Goal: Task Accomplishment & Management: Use online tool/utility

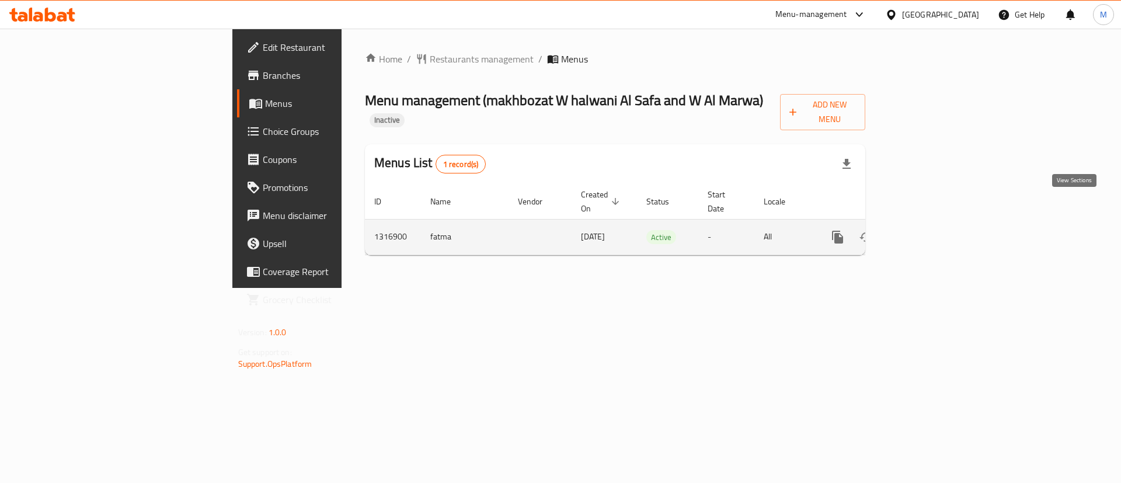
click at [936, 223] on link "enhanced table" at bounding box center [922, 237] width 28 height 28
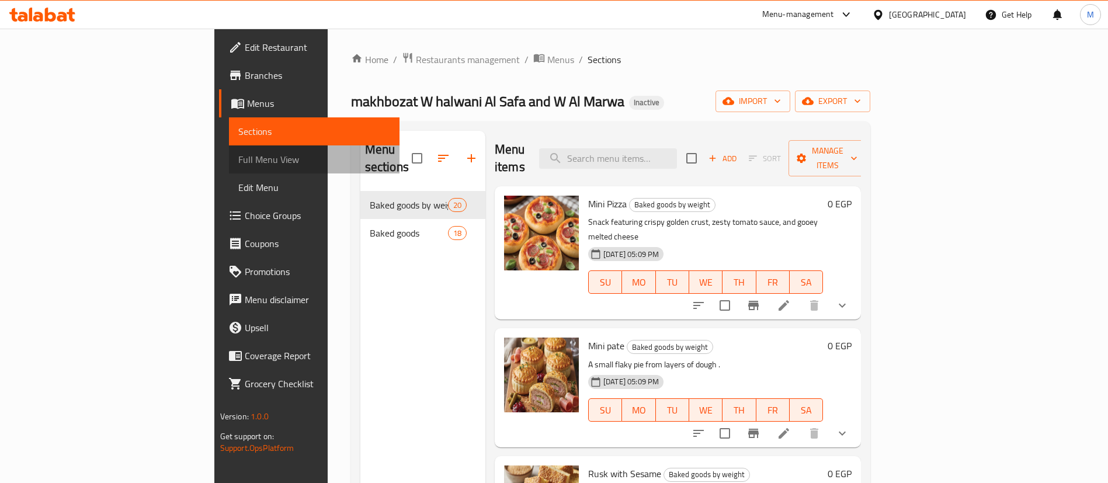
click at [229, 150] on link "Full Menu View" at bounding box center [314, 159] width 171 height 28
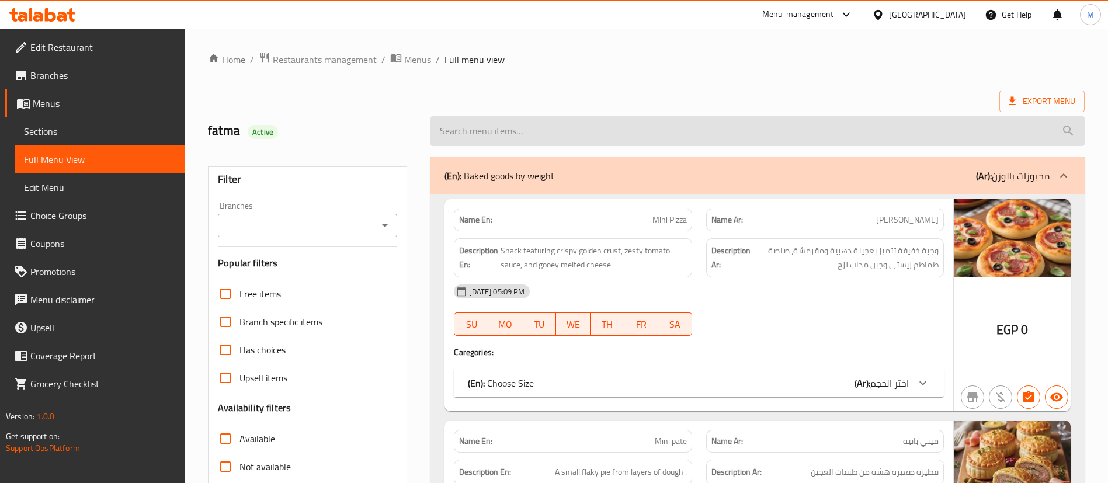
scroll to position [205, 0]
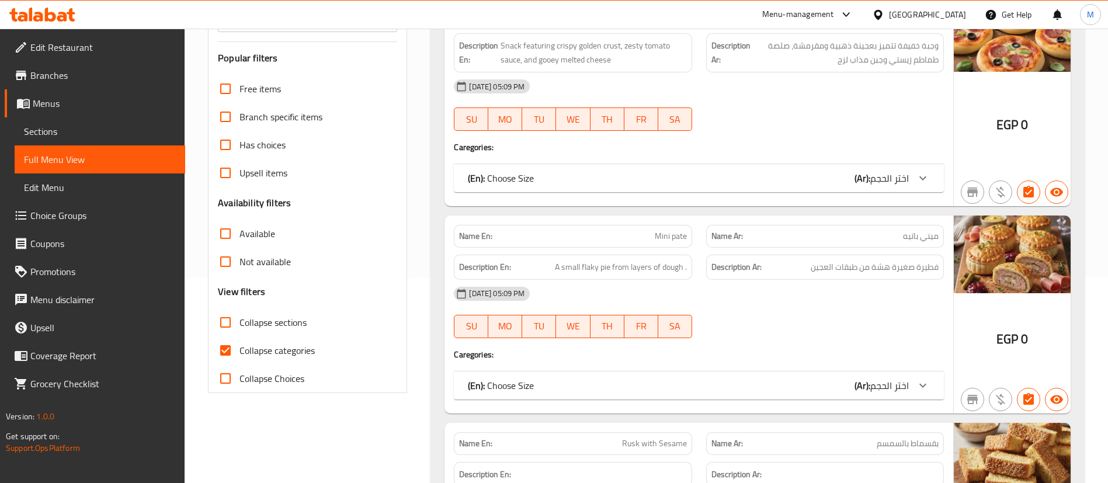
click at [259, 352] on span "Collapse categories" at bounding box center [276, 350] width 75 height 14
click at [239, 352] on input "Collapse categories" at bounding box center [225, 350] width 28 height 28
checkbox input "false"
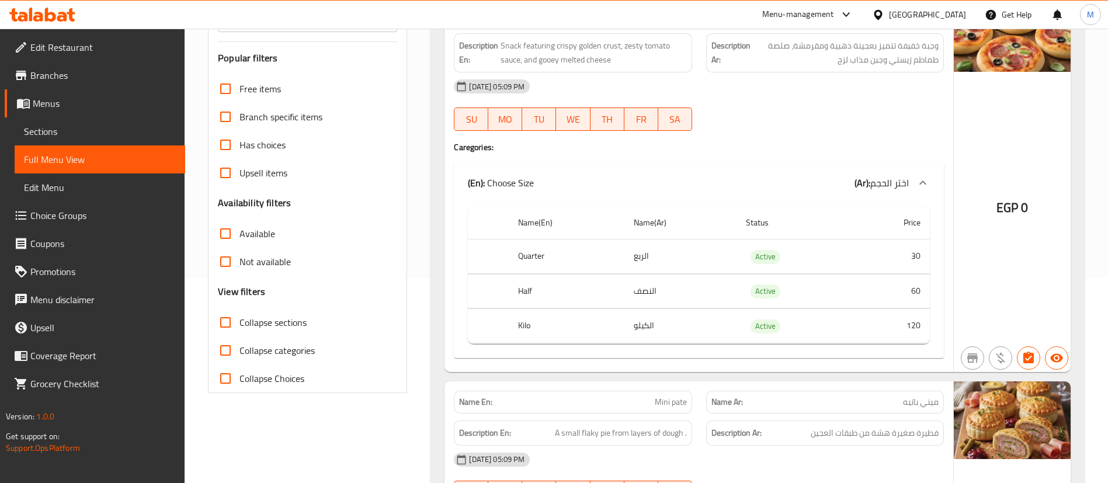
click at [263, 324] on span "Collapse sections" at bounding box center [272, 322] width 67 height 14
click at [239, 324] on input "Collapse sections" at bounding box center [225, 322] width 28 height 28
checkbox input "true"
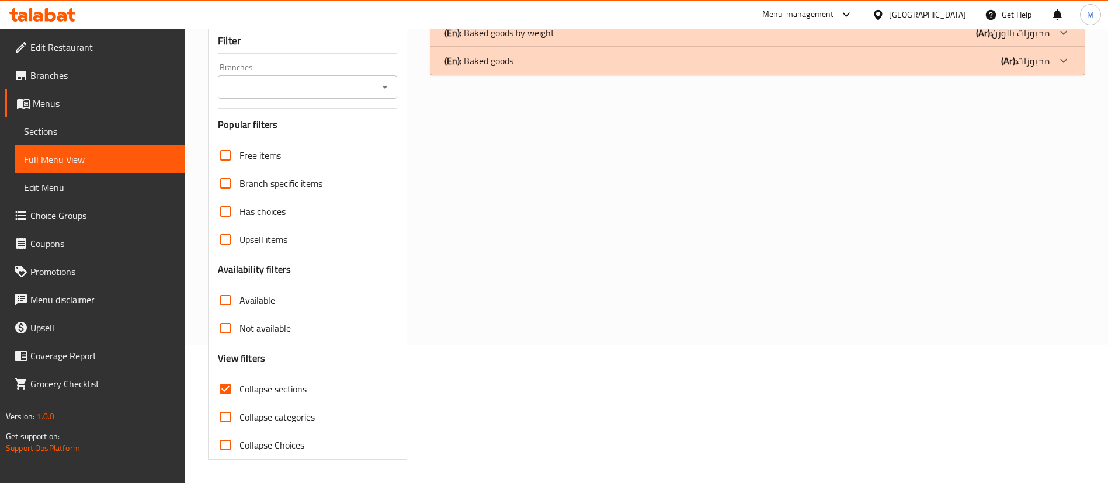
scroll to position [0, 0]
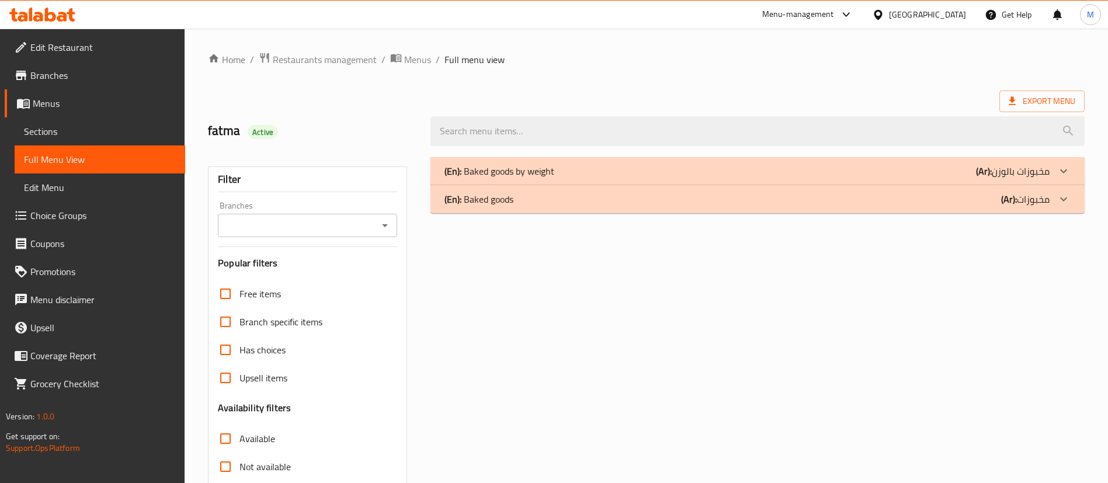
click at [594, 201] on div "(En): Baked goods (Ar): مخبوزات" at bounding box center [746, 199] width 605 height 14
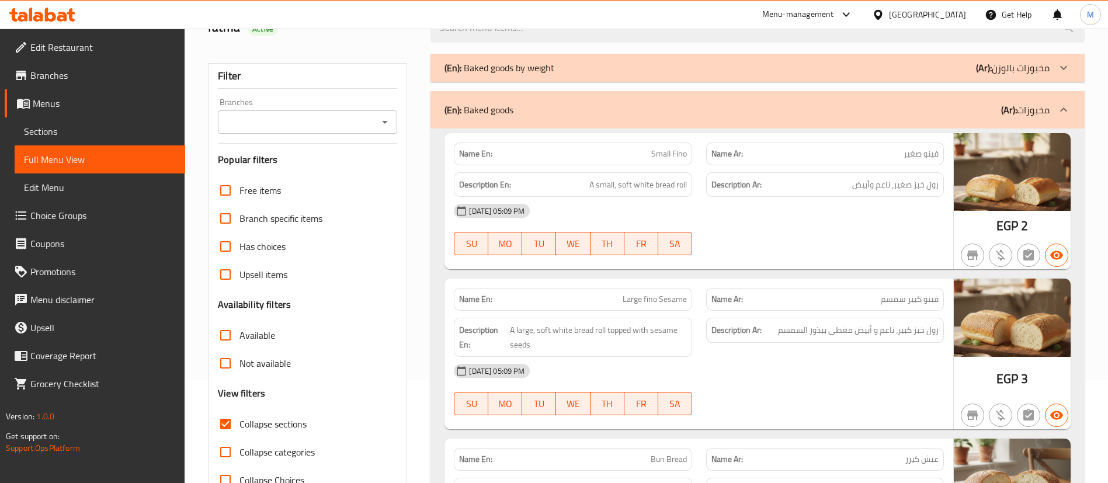
scroll to position [103, 0]
click at [674, 119] on div "(En): Baked goods (Ar): مخبوزات" at bounding box center [757, 110] width 654 height 37
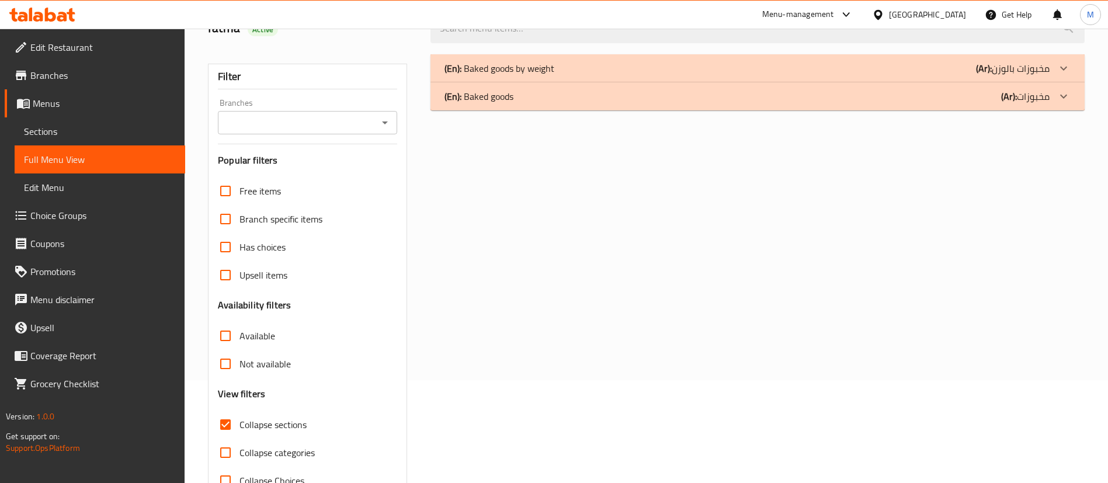
click at [721, 65] on div "(En): Baked goods by weight (Ar): مخبوزات بالوزن" at bounding box center [746, 68] width 605 height 14
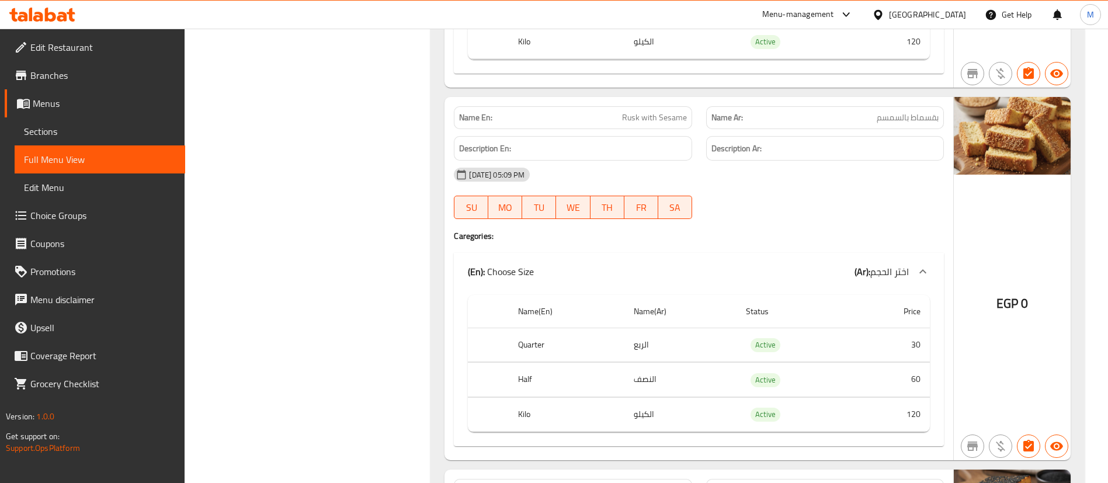
scroll to position [860, 0]
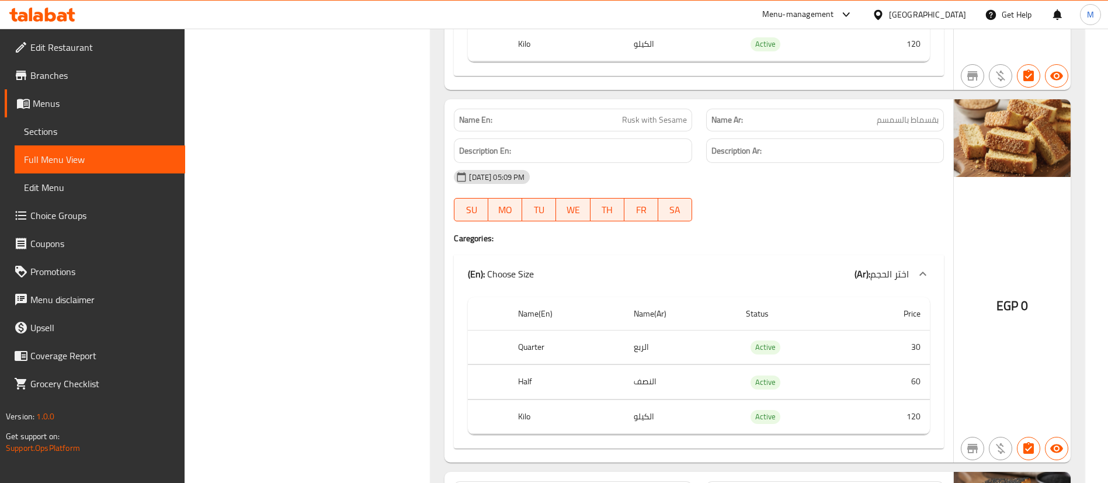
click at [628, 121] on span "Rusk with Sesame" at bounding box center [654, 120] width 65 height 12
copy span "Rusk"
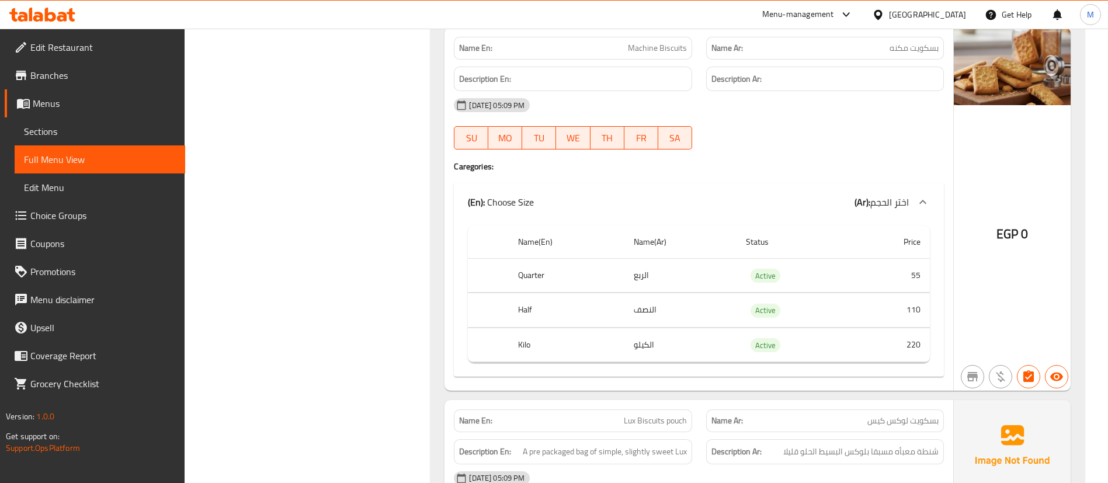
scroll to position [5046, 0]
